Goal: Task Accomplishment & Management: Manage account settings

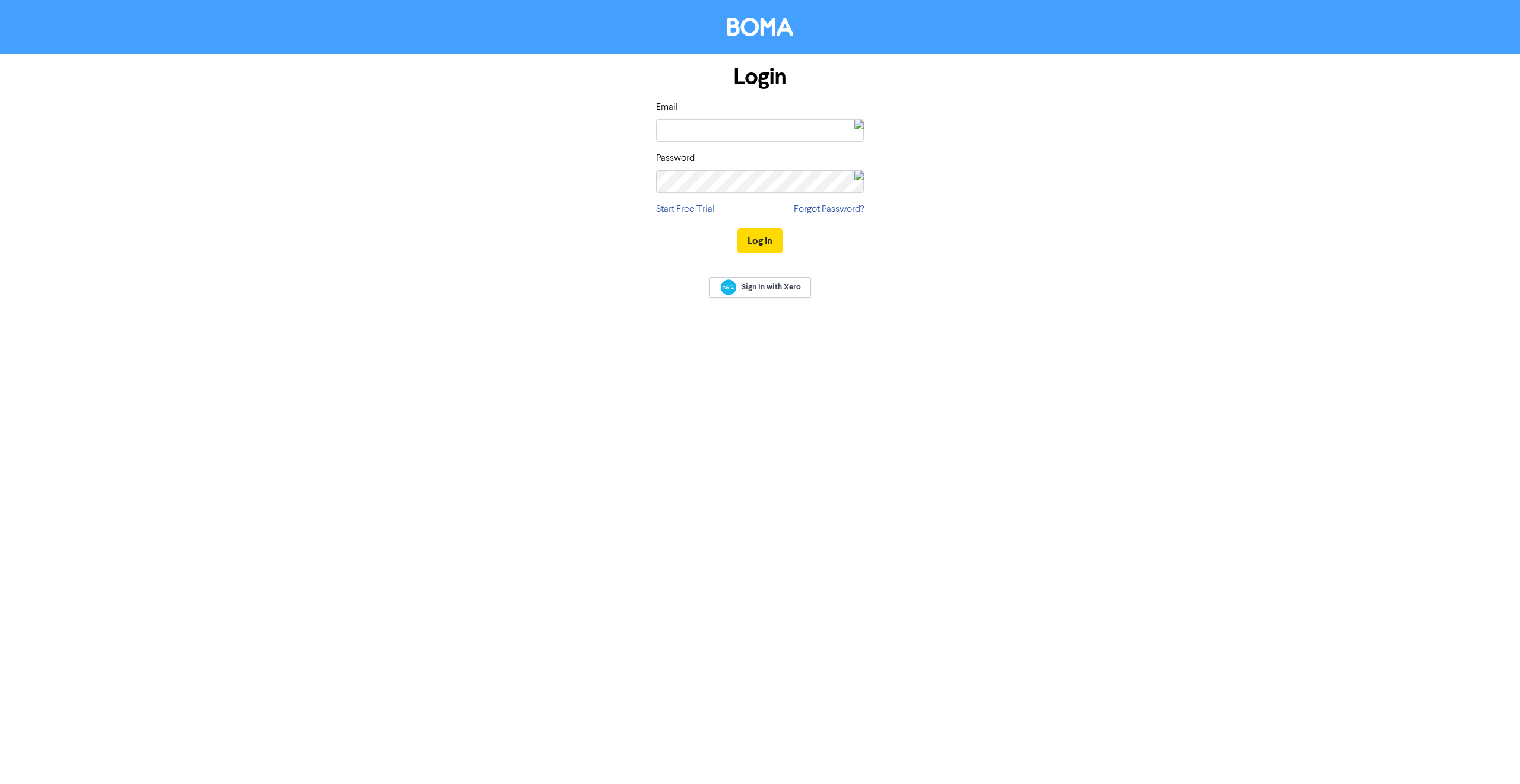
click at [854, 129] on img at bounding box center [859, 130] width 9 height 21
click at [687, 173] on img at bounding box center [699, 172] width 25 height 25
type input "ltweedy@astutemed.com.au"
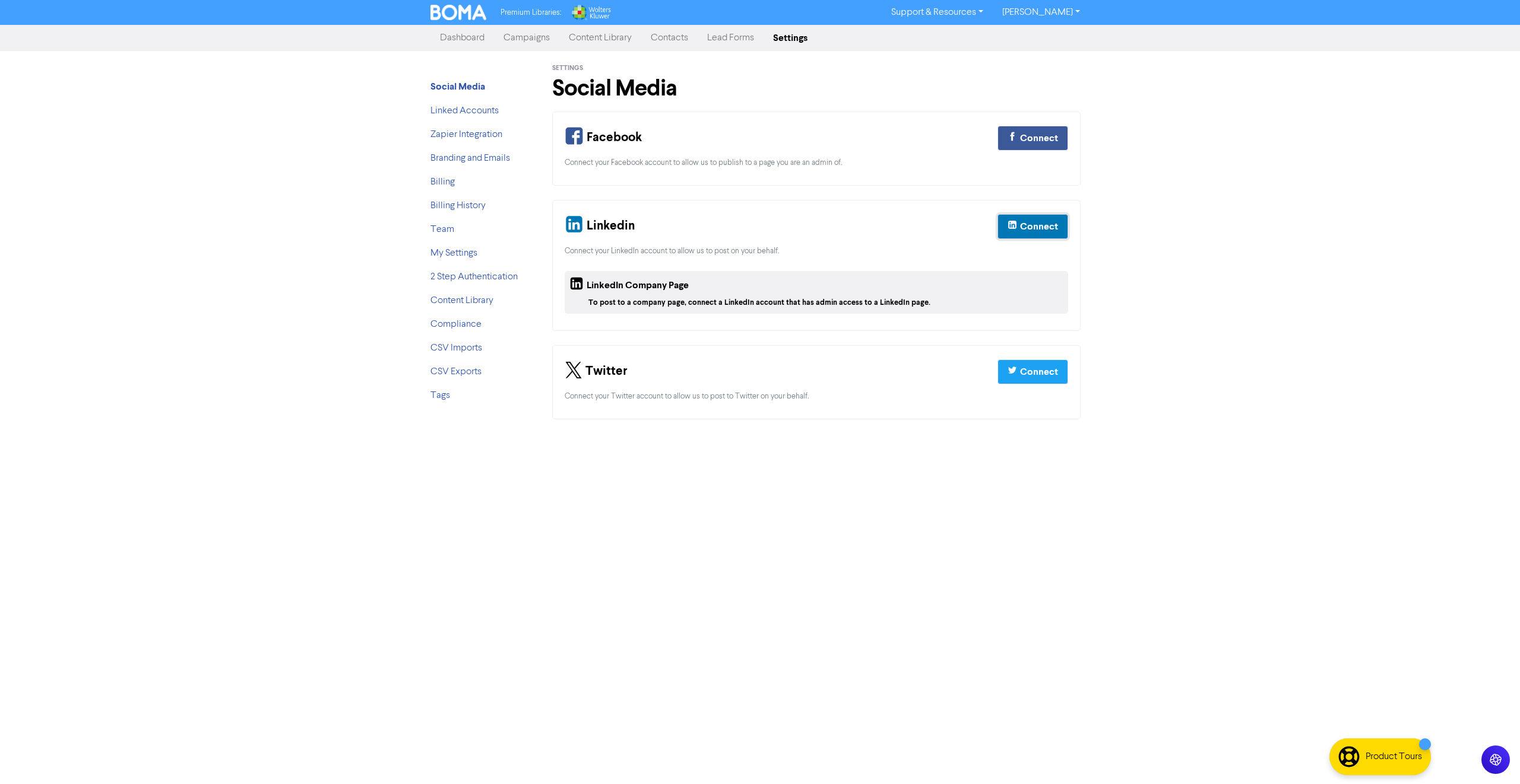
click at [1041, 225] on div "Connect" at bounding box center [1039, 227] width 38 height 14
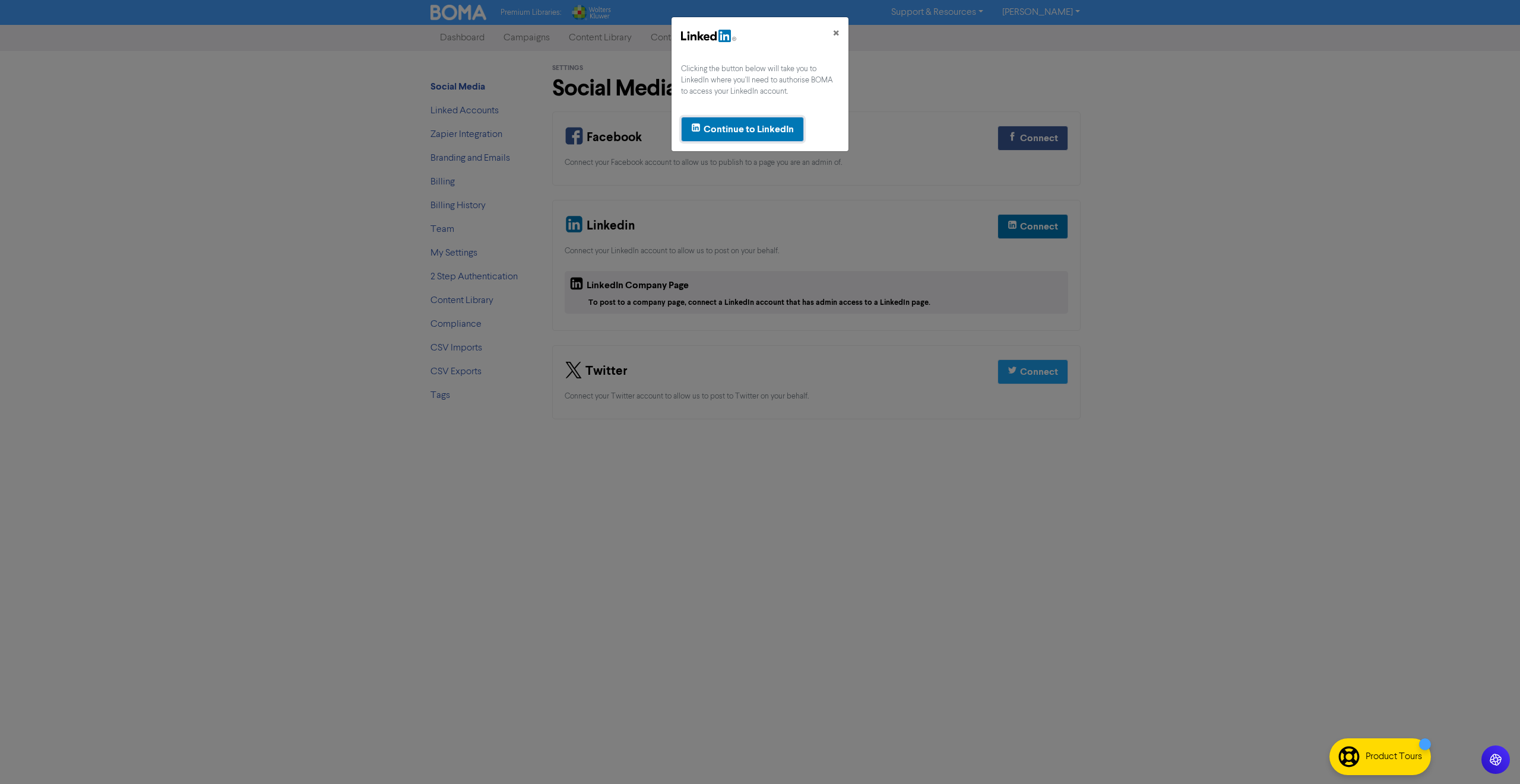
click at [752, 137] on button "Continue to LinkedIn" at bounding box center [743, 129] width 123 height 25
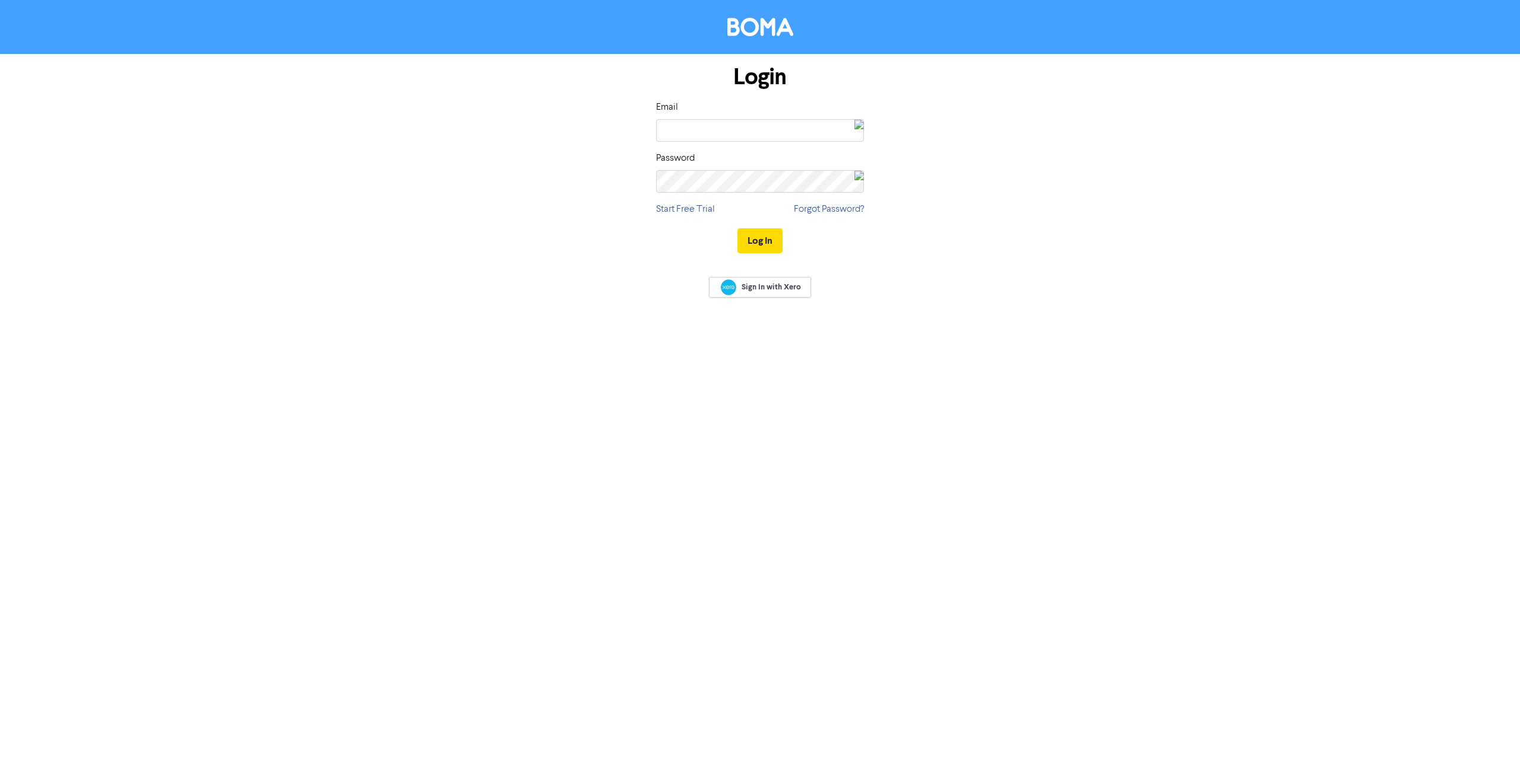
click at [854, 131] on img at bounding box center [859, 130] width 9 height 21
click at [727, 175] on div "ltweedy@astutemed.com.au" at bounding box center [772, 177] width 103 height 9
type input "ltweedy@astutemed.com.au"
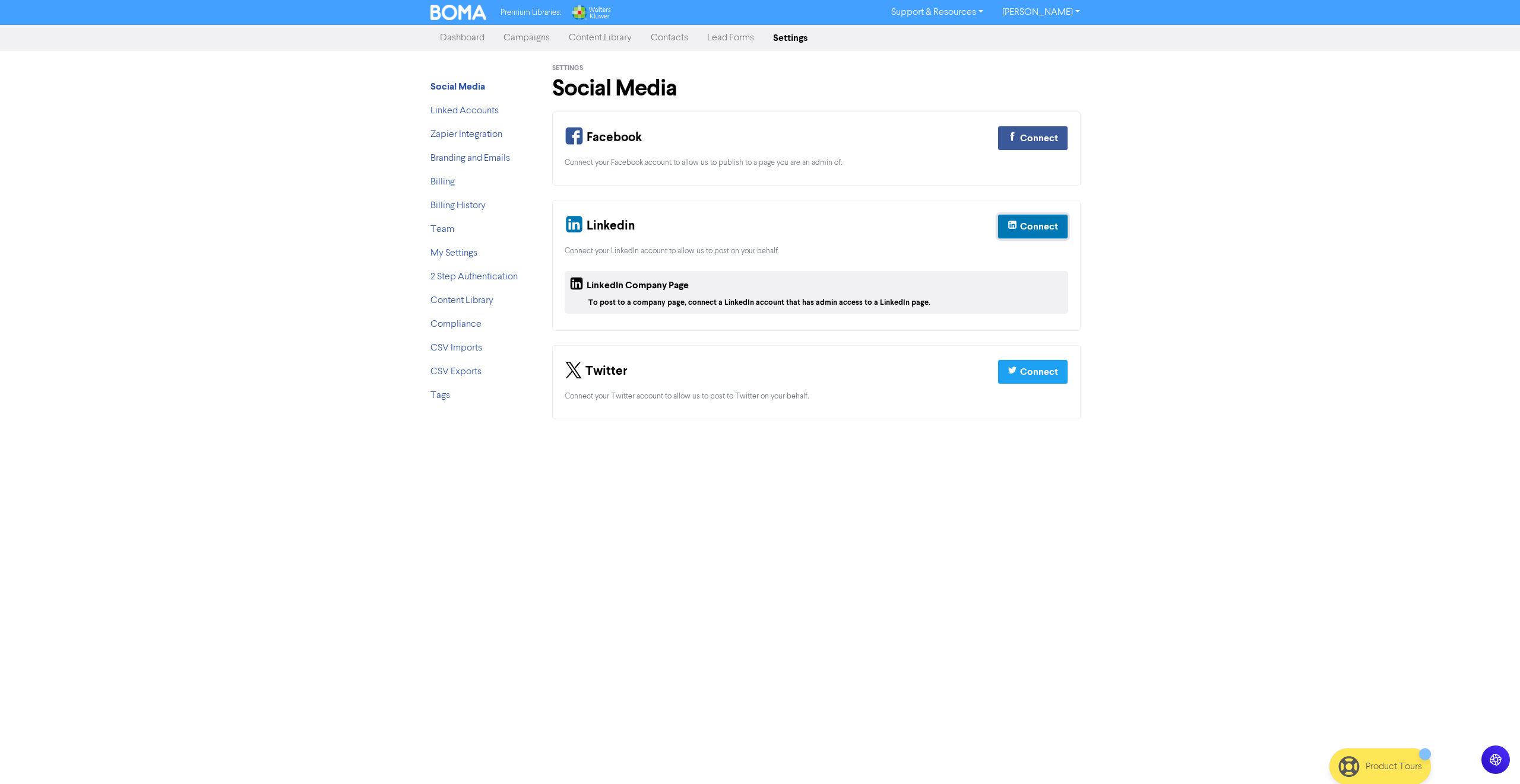
click at [1027, 228] on div "Connect" at bounding box center [1039, 227] width 38 height 14
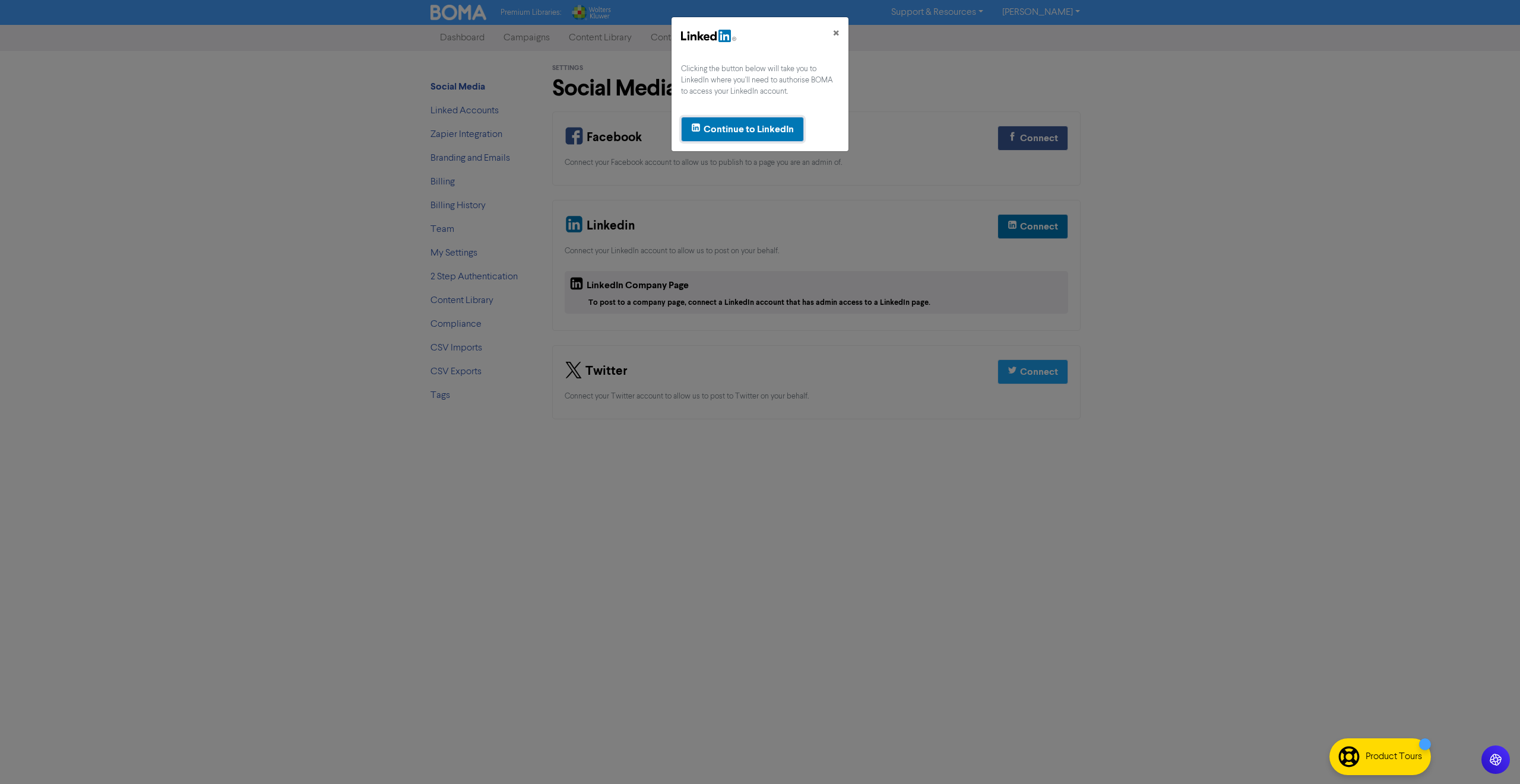
click at [757, 136] on div "Continue to LinkedIn" at bounding box center [749, 129] width 90 height 14
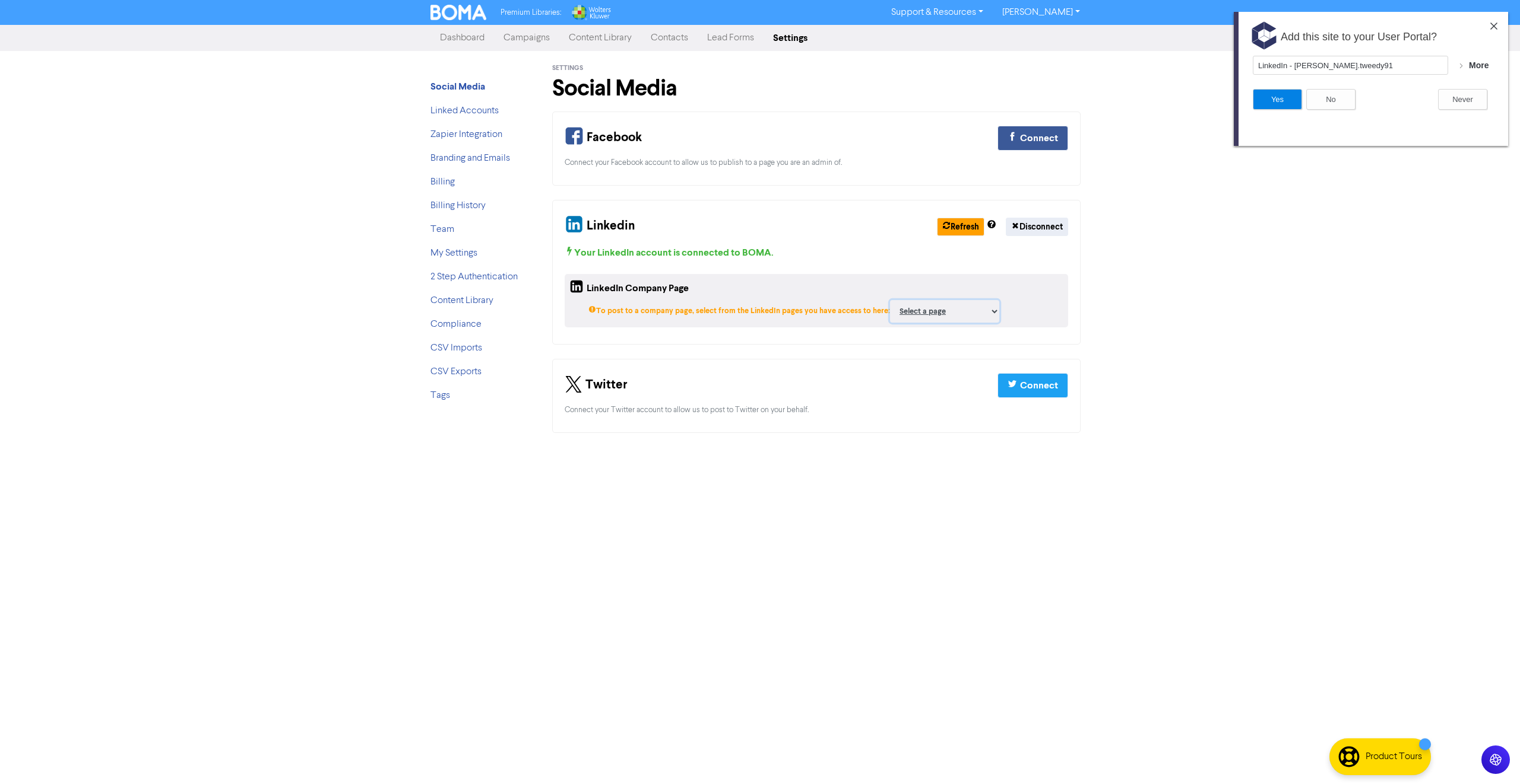
click at [933, 312] on select "Select a page Medical Financial Group AstuteMed ;" at bounding box center [945, 311] width 109 height 23
select select "88645904"
click at [890, 300] on select "Select a page Medical Financial Group AstuteMed ;" at bounding box center [945, 311] width 109 height 23
